Goal: Task Accomplishment & Management: Use online tool/utility

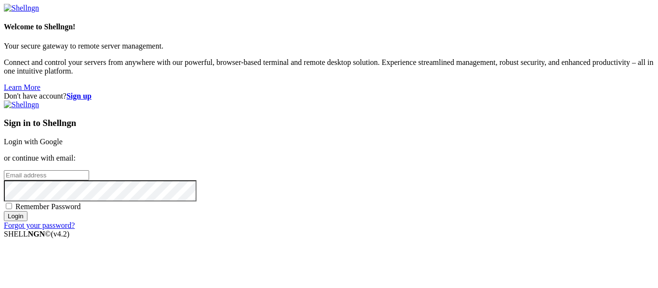
click at [356, 127] on div "Sign in to Shellngn Login with Google or continue with email: Remember Password…" at bounding box center [329, 165] width 650 height 129
click at [89, 170] on input "email" at bounding box center [46, 175] width 85 height 10
click at [63, 138] on link "Login with Google" at bounding box center [33, 142] width 59 height 8
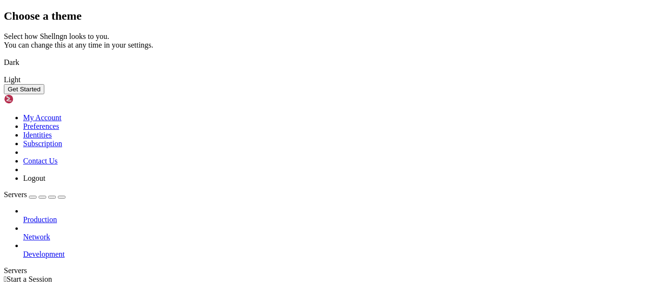
click at [44, 94] on button "Get Started" at bounding box center [24, 89] width 40 height 10
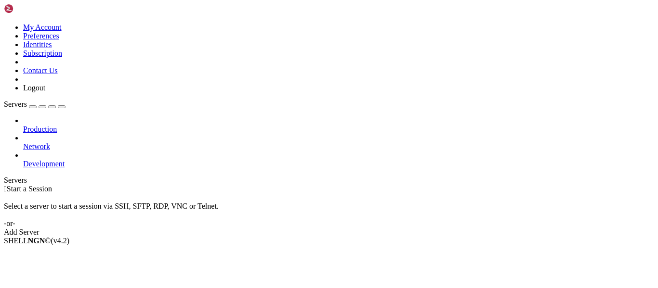
click at [400, 228] on div "Add Server" at bounding box center [329, 232] width 650 height 9
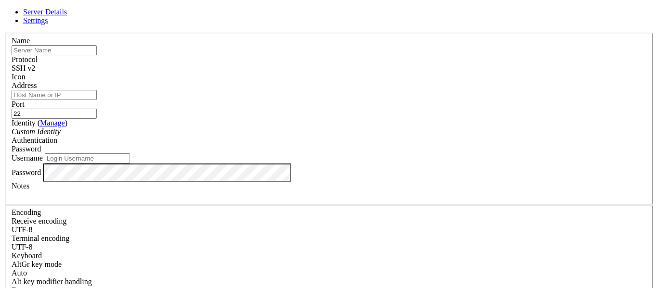
click at [97, 55] on input "text" at bounding box center [54, 50] width 85 height 10
click at [97, 55] on input "[TECHNICAL_ID]" at bounding box center [54, 50] width 85 height 10
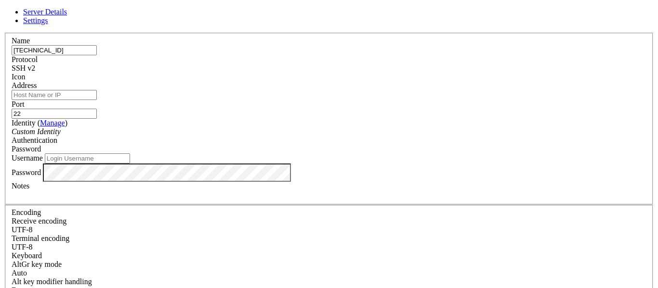
type input "[TECHNICAL_ID]"
paste input "[TECHNICAL_ID]"
click at [97, 100] on input "[TECHNICAL_ID]" at bounding box center [54, 95] width 85 height 10
type input "[TECHNICAL_ID]"
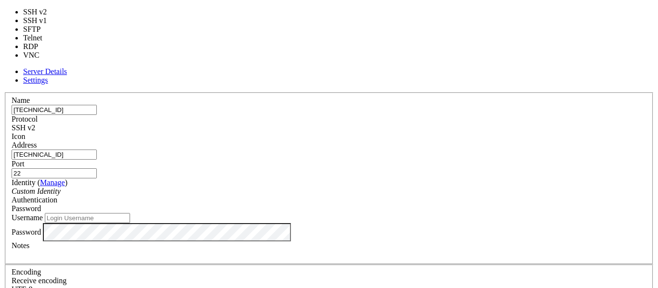
click at [35, 124] on span "SSH v2" at bounding box center [24, 128] width 24 height 8
type input "3389"
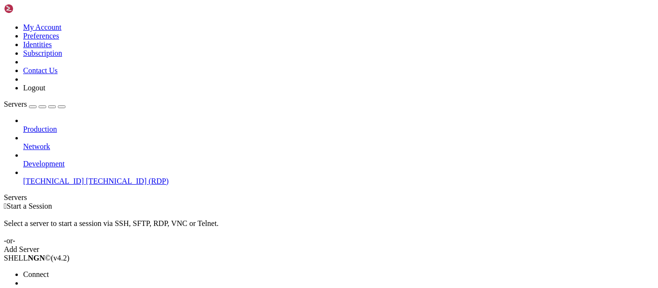
click at [49, 271] on span "Connect" at bounding box center [36, 275] width 26 height 8
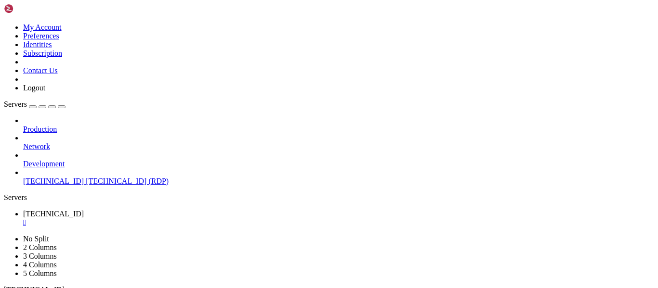
click at [85, 177] on div "Production Network Development [TECHNICAL_ID] [TECHNICAL_ID] (RDP)" at bounding box center [329, 150] width 650 height 69
click at [188, 219] on div "" at bounding box center [338, 223] width 631 height 9
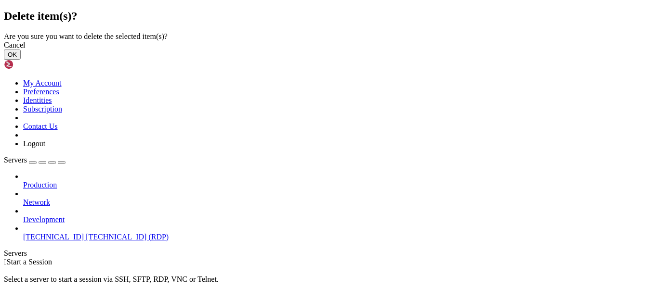
drag, startPoint x: 421, startPoint y: 178, endPoint x: 426, endPoint y: 176, distance: 5.5
click at [426, 60] on div "Cancel OK" at bounding box center [329, 50] width 650 height 19
click at [21, 60] on button "OK" at bounding box center [12, 55] width 17 height 10
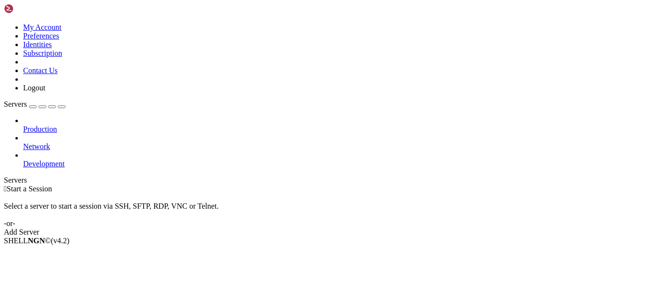
click at [316, 185] on div " Start a Session Select a server to start a session via SSH, SFTP, RDP, VNC or…" at bounding box center [329, 211] width 650 height 52
